Goal: Task Accomplishment & Management: Complete application form

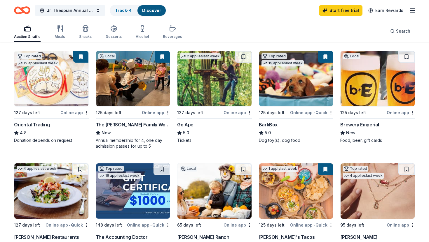
scroll to position [170, 0]
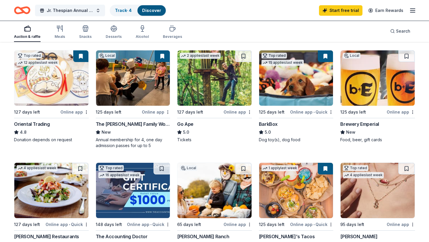
click at [212, 78] on img at bounding box center [214, 77] width 74 height 55
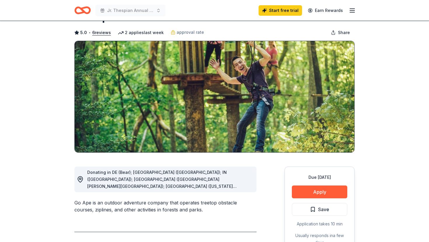
scroll to position [25, 0]
click at [320, 189] on button "Apply" at bounding box center [319, 191] width 55 height 13
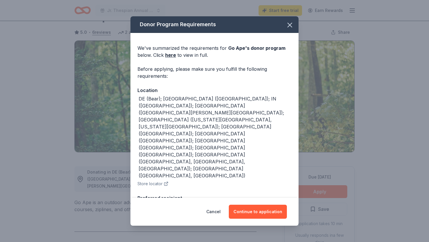
scroll to position [47, 0]
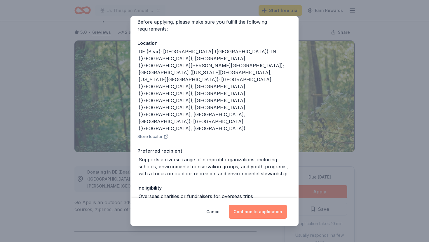
click at [260, 216] on button "Continue to application" at bounding box center [258, 212] width 58 height 14
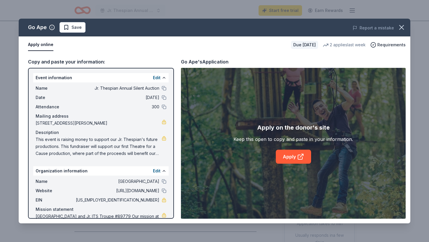
scroll to position [23, 0]
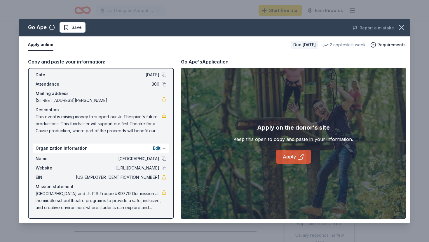
click at [298, 157] on icon at bounding box center [300, 157] width 4 height 4
